Goal: Check status: Check status

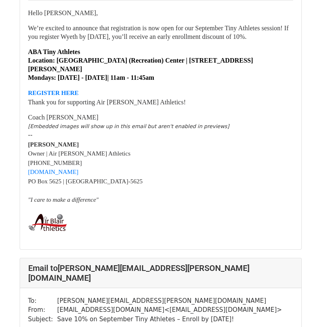
scroll to position [2619, 0]
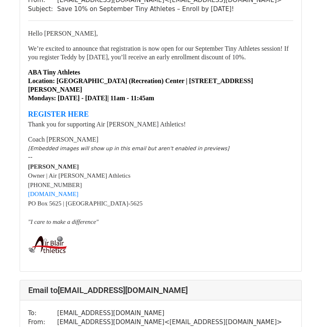
scroll to position [777, 0]
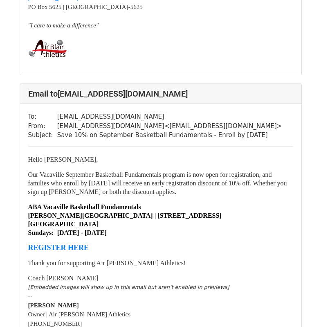
scroll to position [409, 0]
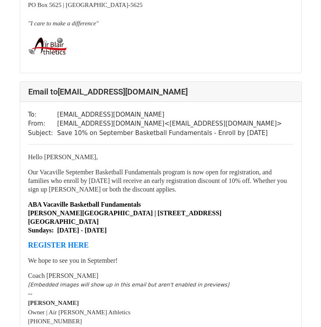
scroll to position [1023, 0]
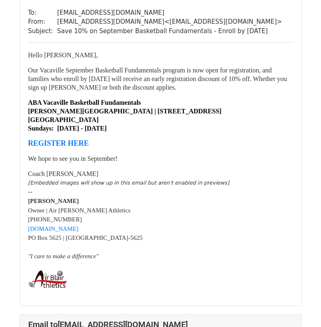
scroll to position [82, 0]
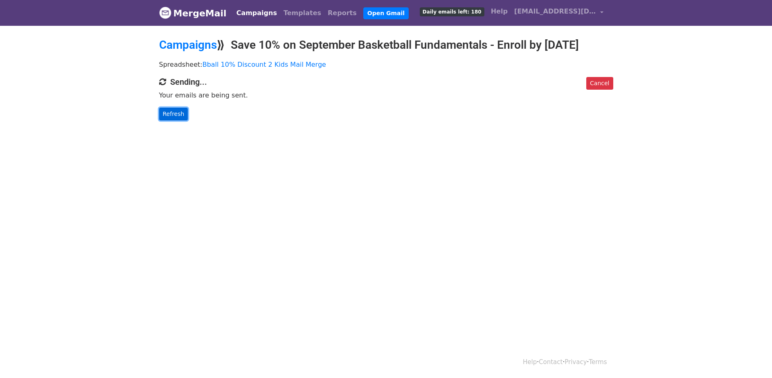
click at [178, 114] on link "Refresh" at bounding box center [173, 114] width 29 height 13
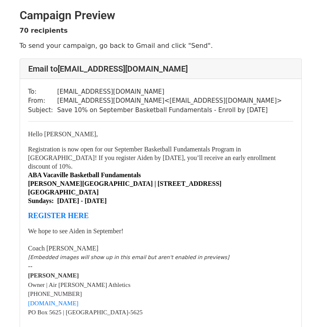
click at [191, 161] on font "Registration is now open for our September Basketball Fundamentals Program in […" at bounding box center [152, 158] width 248 height 24
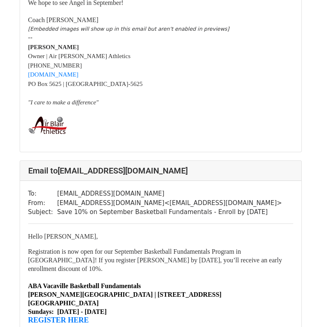
scroll to position [573, 0]
